Goal: Information Seeking & Learning: Learn about a topic

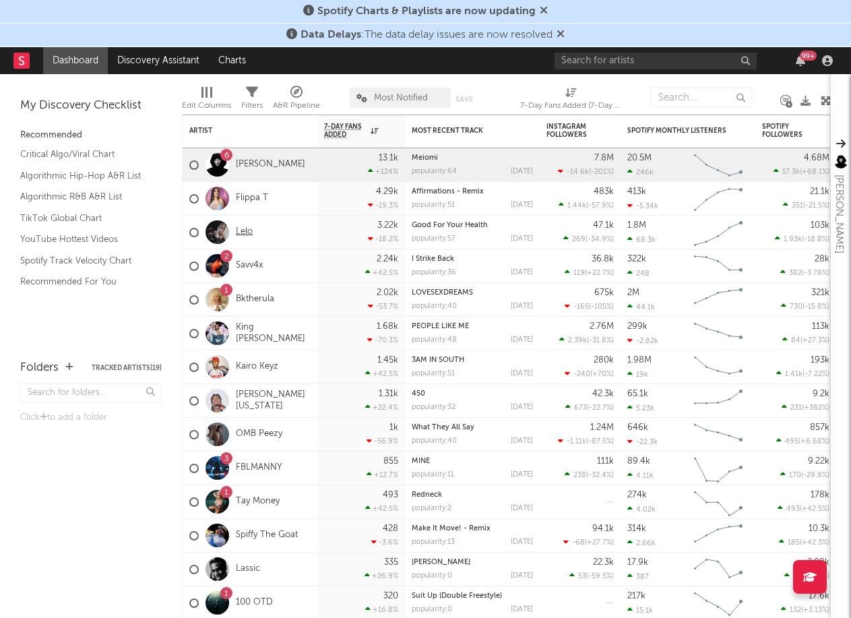
click at [244, 230] on link "Lelo" at bounding box center [244, 231] width 17 height 11
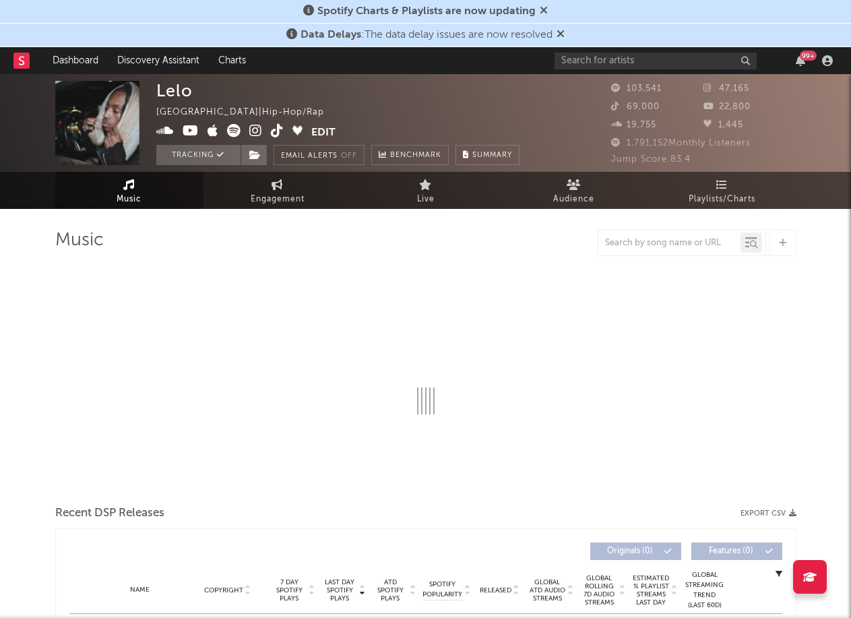
select select "6m"
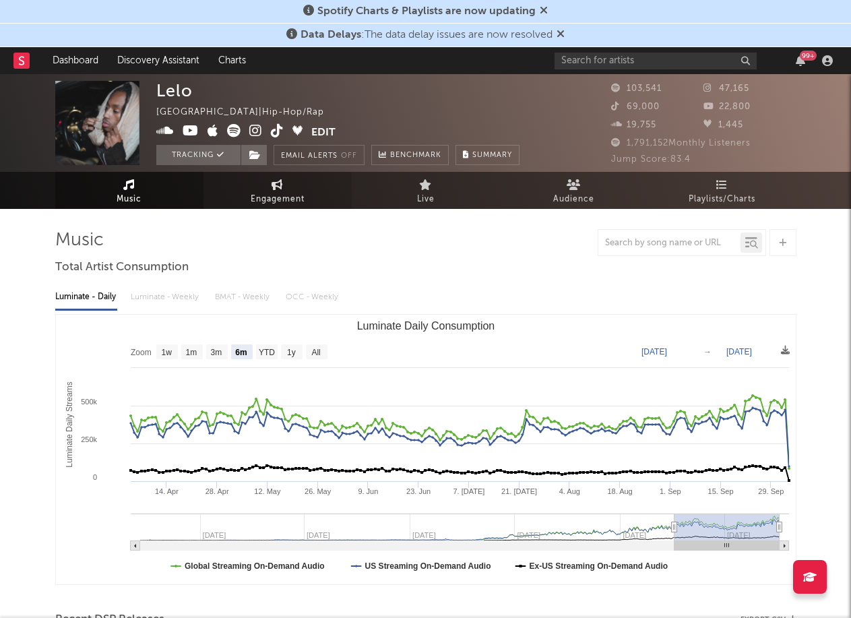
click at [287, 194] on span "Engagement" at bounding box center [278, 199] width 54 height 16
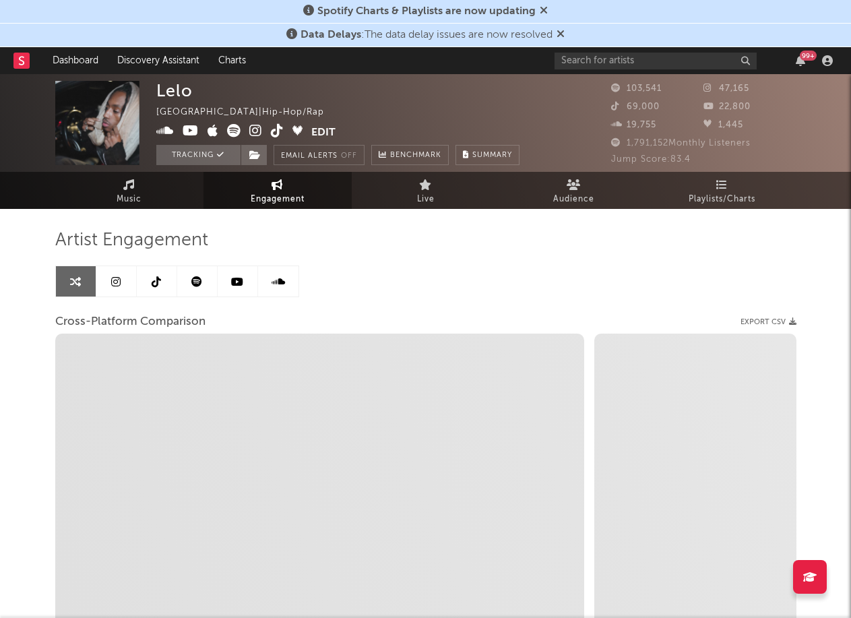
select select "1w"
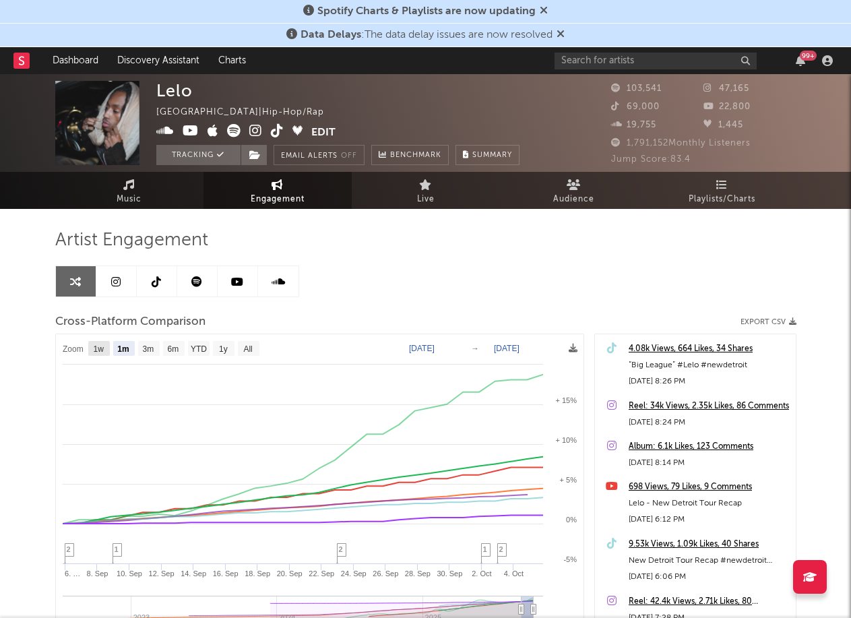
click at [97, 350] on text "1w" at bounding box center [98, 348] width 11 height 9
select select "1w"
type input "[DATE]"
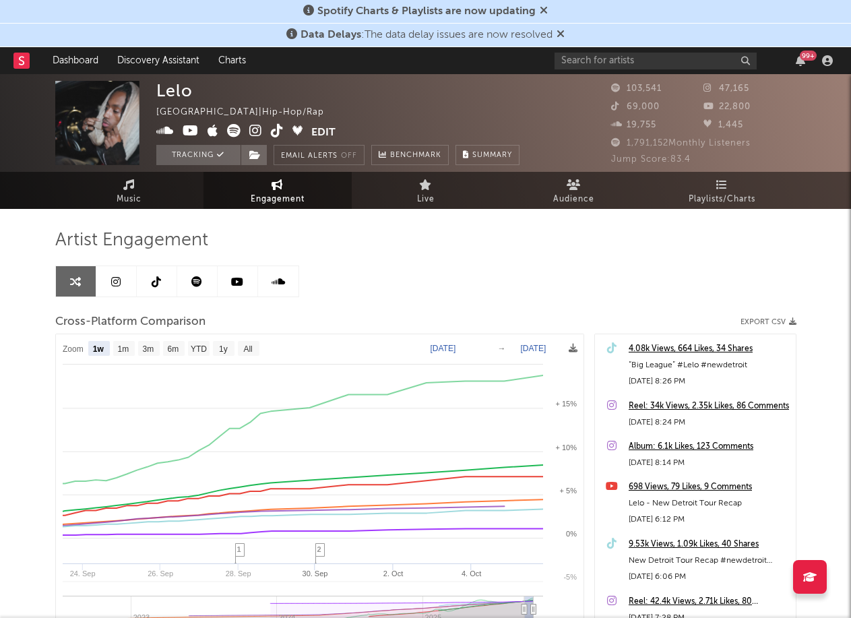
select select "1w"
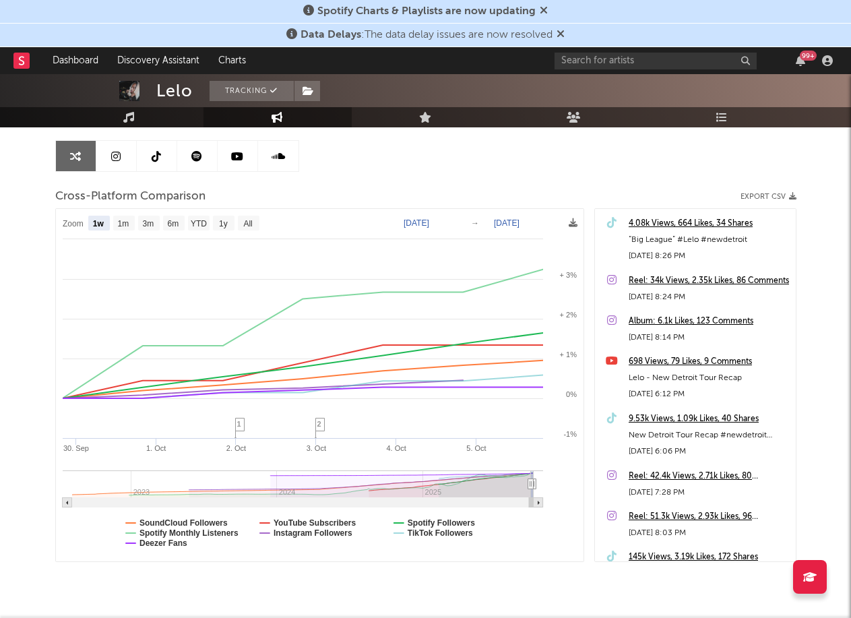
scroll to position [125, 0]
click at [692, 227] on div "4.08k Views, 664 Likes, 34 Shares" at bounding box center [708, 224] width 160 height 16
